Goal: Task Accomplishment & Management: Use online tool/utility

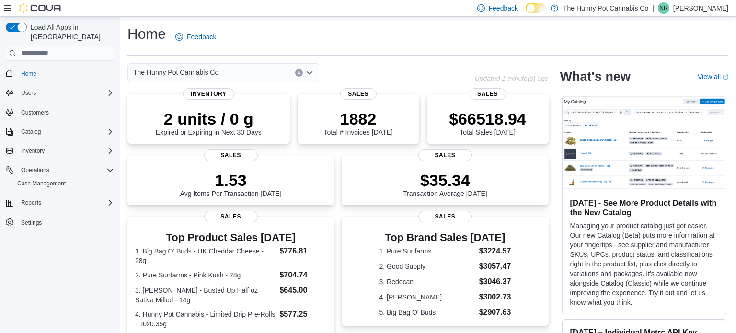
click at [245, 71] on div "The Hunny Pot Cannabis Co" at bounding box center [223, 72] width 192 height 19
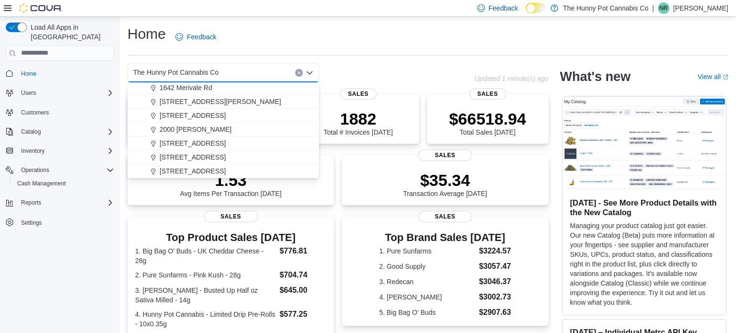
scroll to position [182, 0]
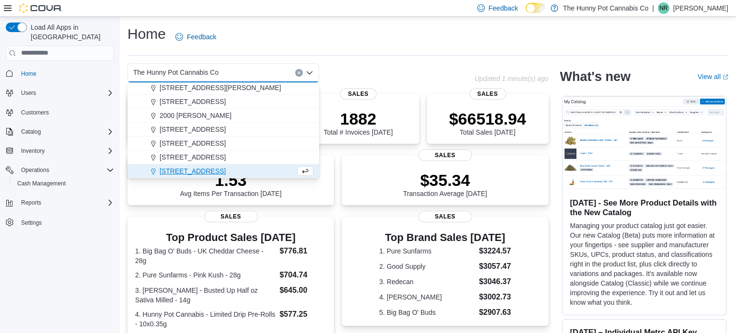
click at [29, 183] on div "Home Users Customers Catalog Inventory Operations Cash Management Reports Setti…" at bounding box center [60, 148] width 108 height 167
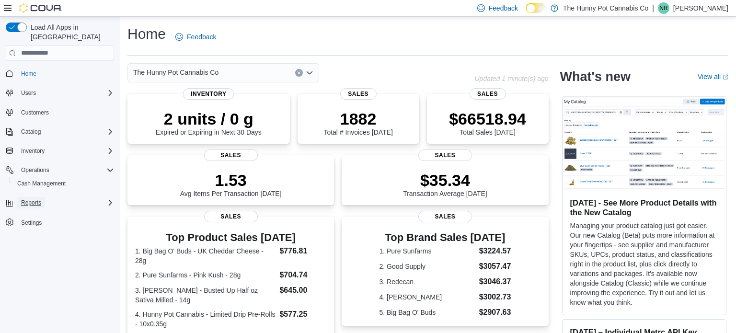
click at [30, 197] on span "Reports" at bounding box center [31, 202] width 20 height 11
click at [31, 226] on span "Reports" at bounding box center [27, 230] width 20 height 8
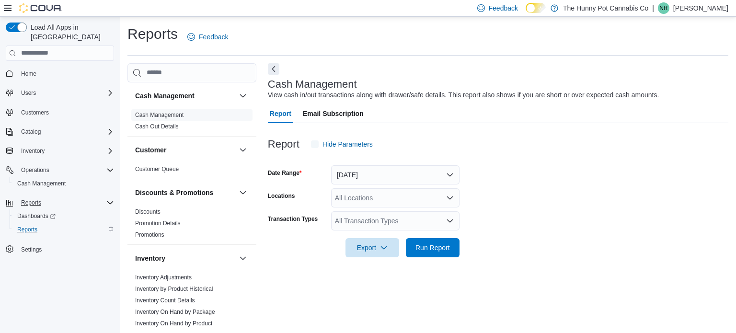
scroll to position [6, 0]
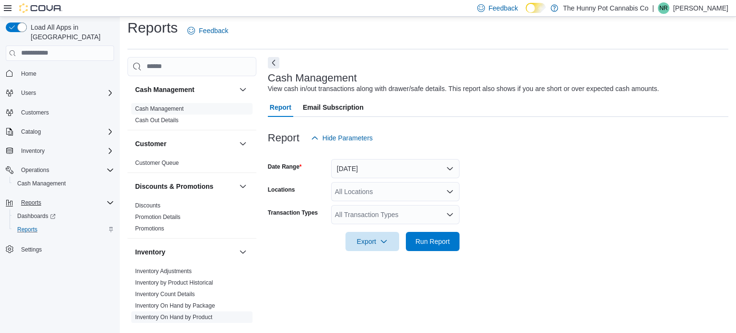
click at [171, 317] on link "Inventory On Hand by Product" at bounding box center [173, 317] width 77 height 7
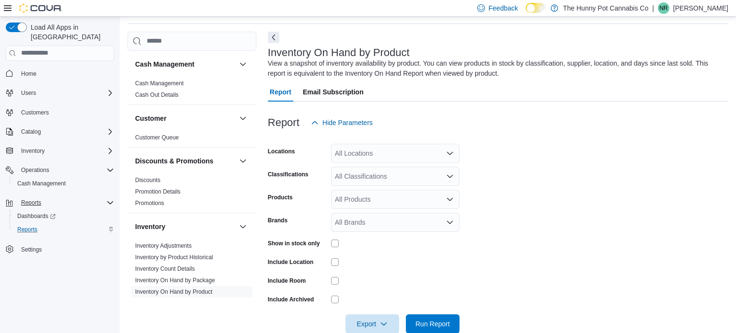
scroll to position [32, 0]
click at [451, 155] on icon "Open list of options" at bounding box center [450, 153] width 8 height 8
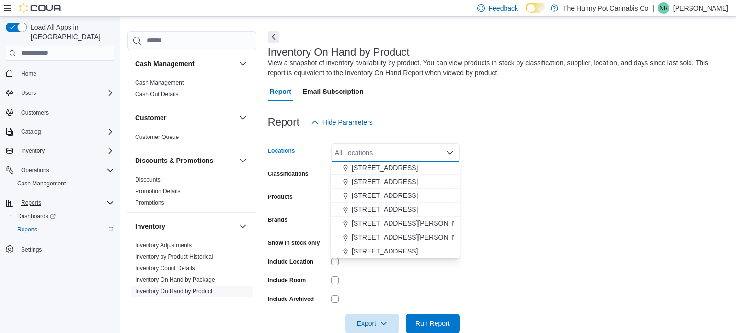
scroll to position [306, 0]
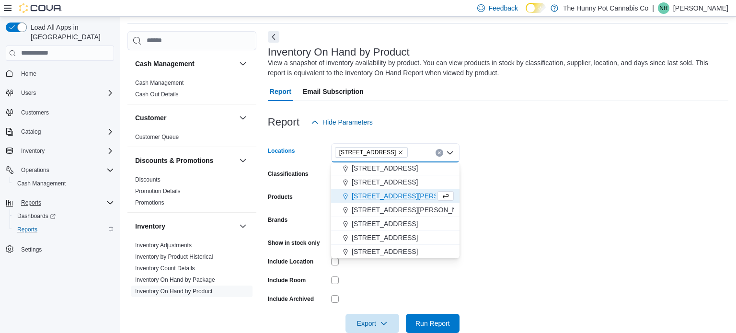
click at [508, 211] on form "Locations 334 Wellington Rd Combo box. Selected. 334 Wellington Rd. Press Backs…" at bounding box center [498, 232] width 460 height 201
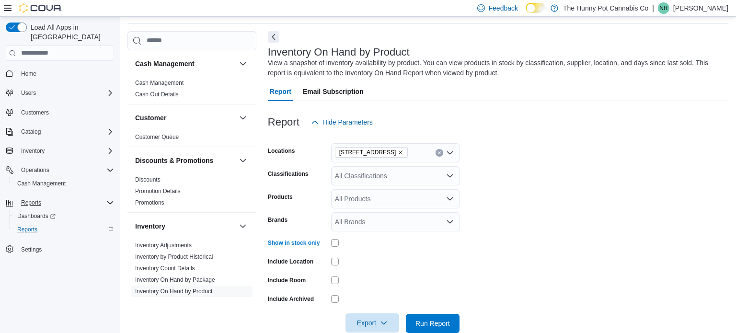
click at [379, 322] on span "Export" at bounding box center [372, 322] width 42 height 19
click at [379, 265] on span "Export to Excel" at bounding box center [373, 265] width 43 height 8
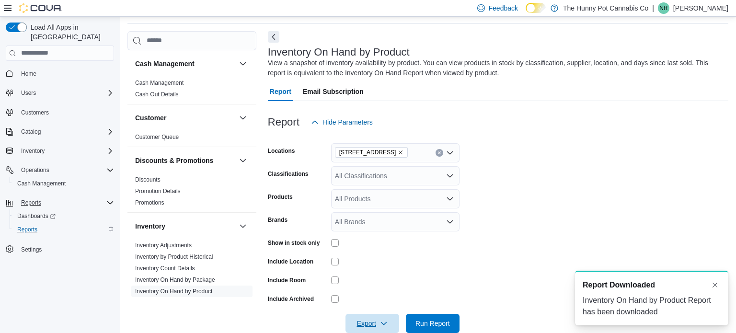
scroll to position [0, 0]
